Goal: Task Accomplishment & Management: Complete application form

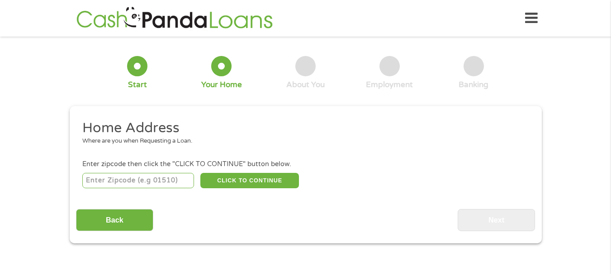
click at [143, 187] on input "number" at bounding box center [138, 180] width 112 height 15
type input "75572"
click at [224, 189] on button "CLICK TO CONTINUE" at bounding box center [249, 180] width 99 height 15
type input "75572"
type input "[GEOGRAPHIC_DATA]"
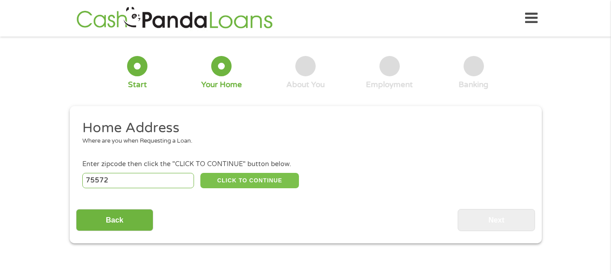
select select "[US_STATE]"
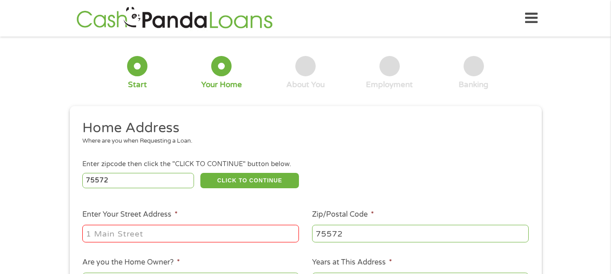
click at [211, 232] on input "Enter Your Street Address *" at bounding box center [190, 233] width 217 height 17
type input "36 cr 3670"
click at [352, 146] on div "Where are you when Requesting a Loan." at bounding box center [301, 141] width 439 height 9
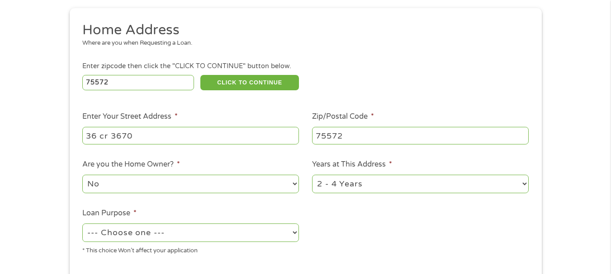
scroll to position [199, 0]
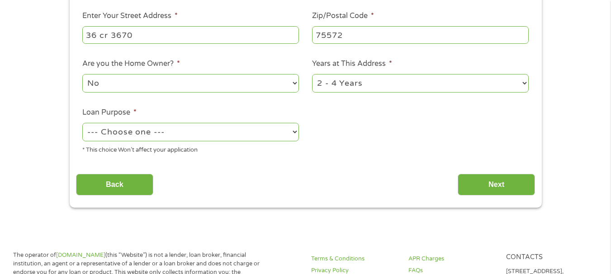
click at [429, 83] on select "1 Year or less 1 - 2 Years 2 - 4 Years Over 4 Years" at bounding box center [420, 83] width 217 height 19
select select "60months"
click at [312, 80] on select "1 Year or less 1 - 2 Years 2 - 4 Years Over 4 Years" at bounding box center [420, 83] width 217 height 19
click at [252, 141] on select "--- Choose one --- Pay Bills Debt Consolidation Home Improvement Major Purchase…" at bounding box center [190, 132] width 217 height 19
select select "other"
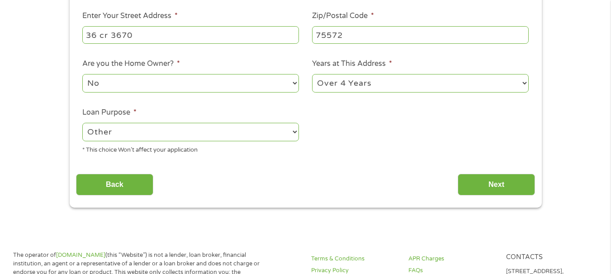
click at [82, 128] on select "--- Choose one --- Pay Bills Debt Consolidation Home Improvement Major Purchase…" at bounding box center [190, 132] width 217 height 19
click at [466, 196] on input "Next" at bounding box center [496, 185] width 77 height 22
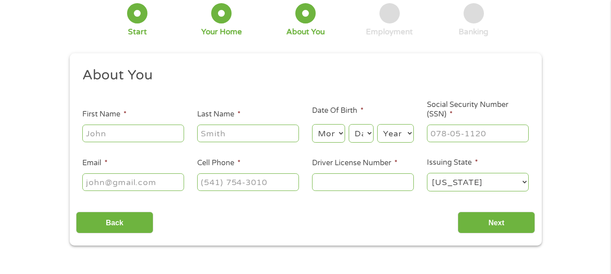
scroll to position [0, 0]
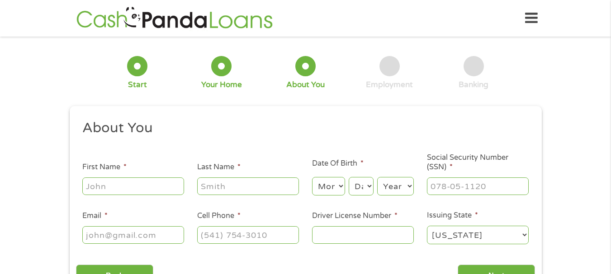
click at [482, 197] on ul "About You This field is hidden when viewing the form Title * --- Choose one ---…" at bounding box center [305, 185] width 459 height 133
click at [175, 179] on input "First Name *" at bounding box center [133, 186] width 102 height 17
type input "[PERSON_NAME]"
select select "10"
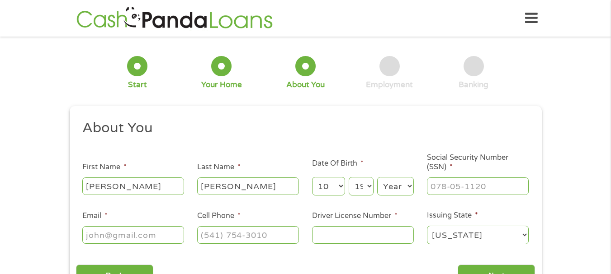
select select "20"
select select "1983"
type input "452-65-9529"
type input "[EMAIL_ADDRESS][DOMAIN_NAME]"
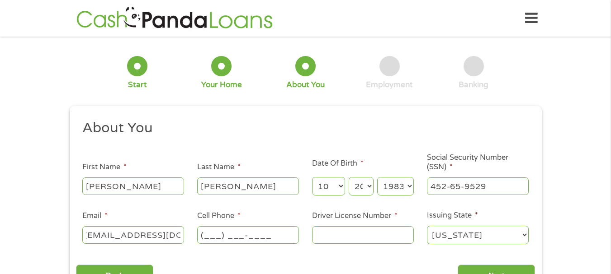
scroll to position [0, 0]
type input "[PHONE_NUMBER]"
type input "19096049"
click at [477, 265] on input "Next" at bounding box center [496, 276] width 77 height 22
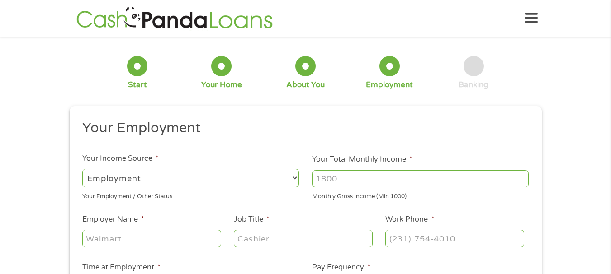
click at [404, 171] on input "Your Total Monthly Income *" at bounding box center [420, 178] width 217 height 17
type input "3745"
click at [179, 236] on input "Employer Name *" at bounding box center [151, 238] width 138 height 17
type input "kwag inc"
type input "executive assistant"
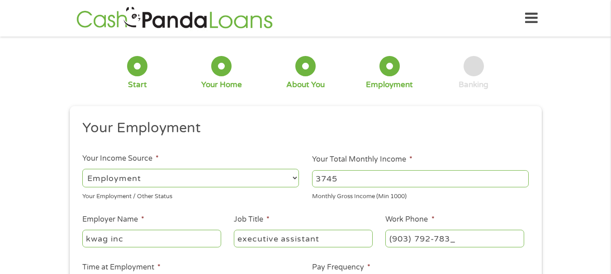
type input "[PHONE_NUMBER]"
drag, startPoint x: 378, startPoint y: 274, endPoint x: 511, endPoint y: 247, distance: 136.0
click at [548, 243] on div "1 Start 2 Your Home 3 About You 4 Employment 5 Banking 6 This field is hidden w…" at bounding box center [305, 221] width 488 height 357
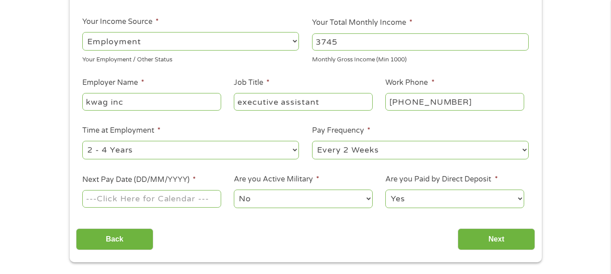
scroll to position [145, 0]
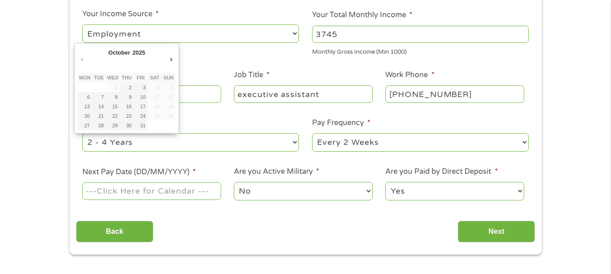
click at [189, 196] on input "Next Pay Date (DD/MM/YYYY) *" at bounding box center [151, 191] width 138 height 17
type input "[DATE]"
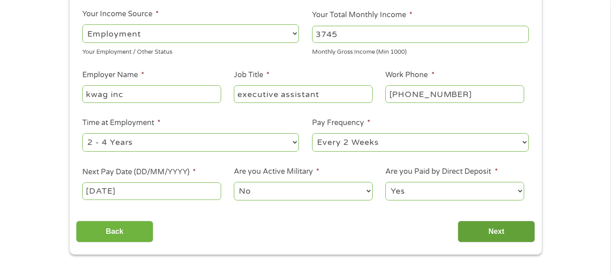
drag, startPoint x: 430, startPoint y: 208, endPoint x: 472, endPoint y: 234, distance: 49.2
click at [464, 233] on div "Your Employment Your Income Source * --- Choose one --- Employment [DEMOGRAPHIC…" at bounding box center [305, 109] width 459 height 269
click at [472, 234] on input "Next" at bounding box center [496, 232] width 77 height 22
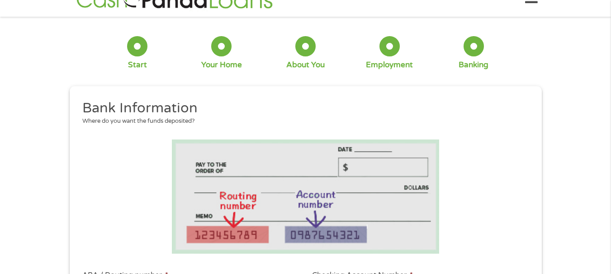
scroll to position [0, 0]
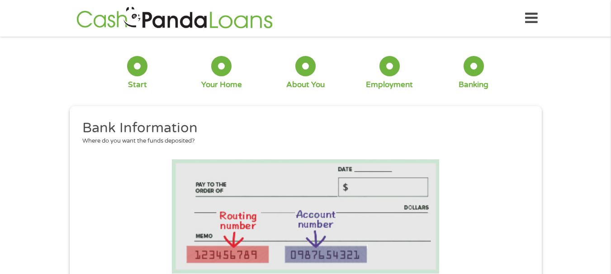
click at [472, 234] on li at bounding box center [305, 217] width 459 height 114
click at [473, 234] on li at bounding box center [305, 217] width 459 height 114
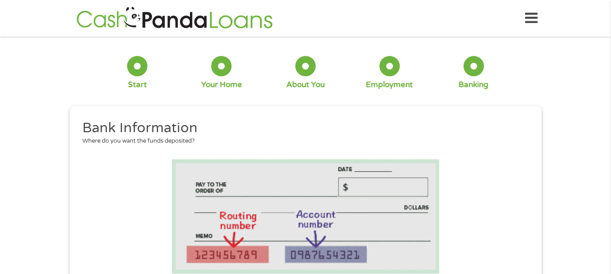
click at [473, 234] on li at bounding box center [305, 217] width 459 height 114
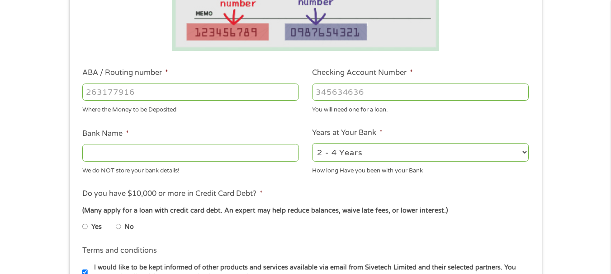
scroll to position [211, 0]
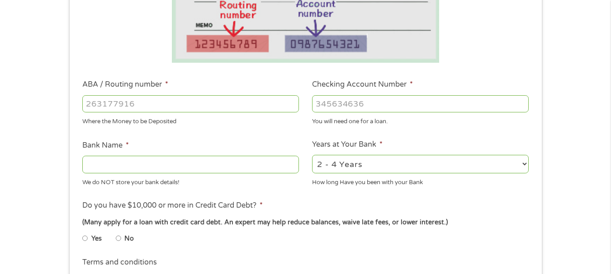
click at [255, 102] on input "ABA / Routing number *" at bounding box center [190, 103] width 217 height 17
type input "111906271"
type input "FIRST NATIONAL BANK [US_STATE]"
type input "111906271"
type input "525761912"
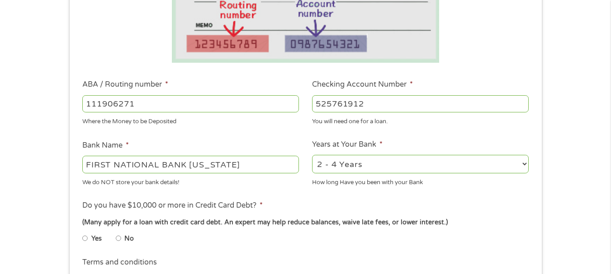
click at [121, 244] on input "No" at bounding box center [118, 238] width 5 height 14
radio input "true"
click at [524, 249] on div "Yes No" at bounding box center [305, 240] width 446 height 21
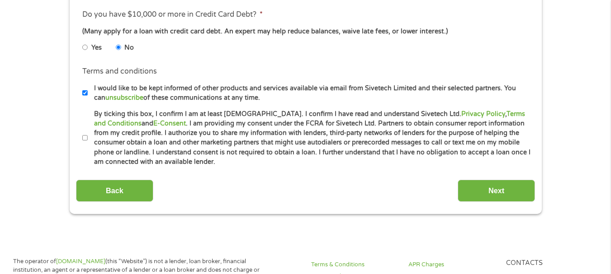
scroll to position [410, 0]
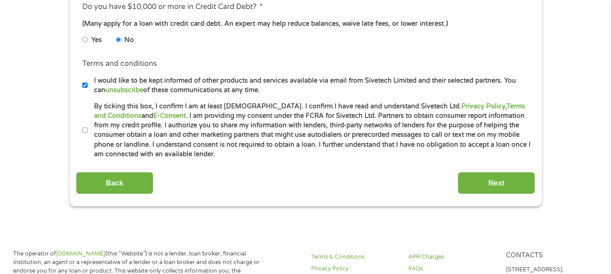
click at [88, 146] on label "By ticking this box, I confirm I am at least [DEMOGRAPHIC_DATA]. I confirm I ha…" at bounding box center [310, 131] width 444 height 58
click at [88, 138] on input "By ticking this box, I confirm I am at least [DEMOGRAPHIC_DATA]. I confirm I ha…" at bounding box center [84, 130] width 5 height 14
checkbox input "true"
click at [85, 93] on input "I would like to be kept informed of other products and services available via e…" at bounding box center [84, 85] width 5 height 14
checkbox input "false"
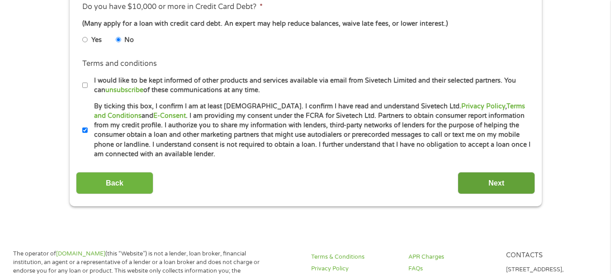
click at [477, 194] on input "Next" at bounding box center [496, 183] width 77 height 22
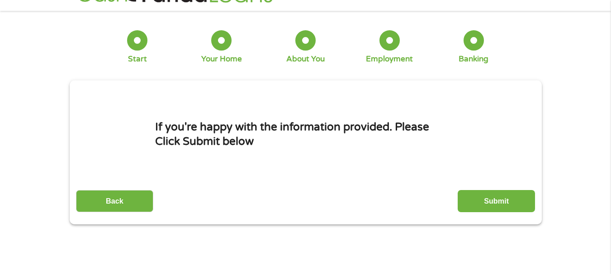
scroll to position [0, 0]
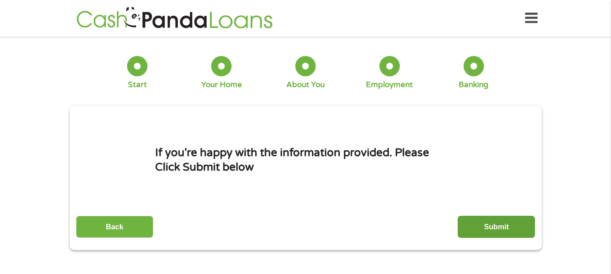
click at [507, 227] on input "Submit" at bounding box center [496, 227] width 77 height 22
